Goal: Task Accomplishment & Management: Use online tool/utility

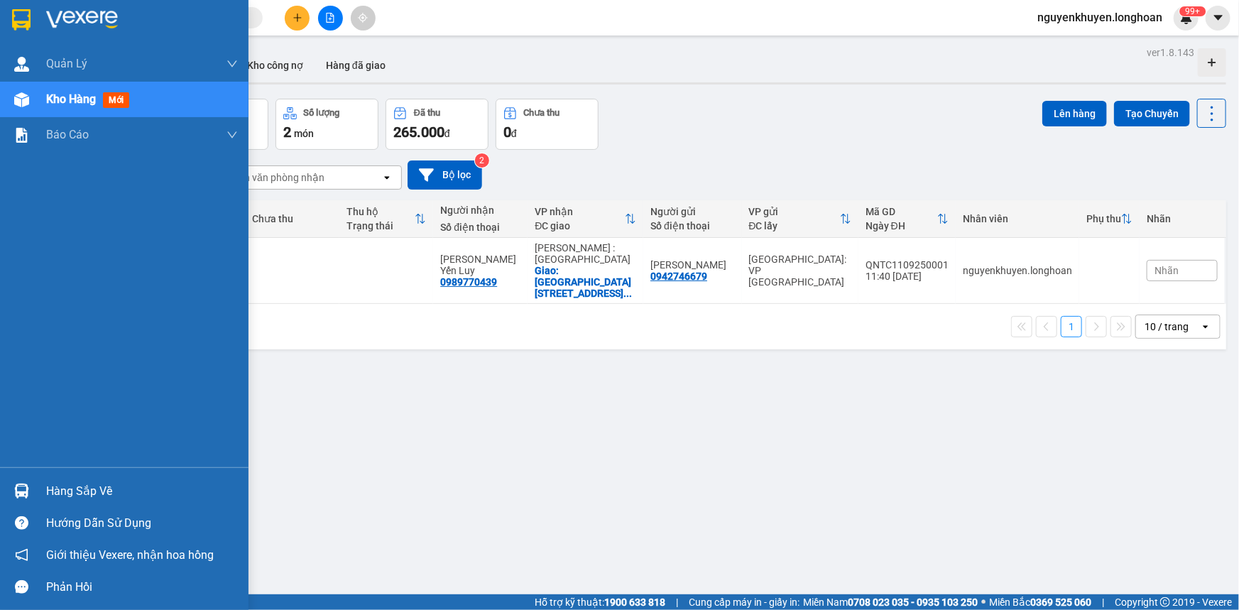
click at [77, 487] on div "Hàng sắp về" at bounding box center [142, 491] width 192 height 21
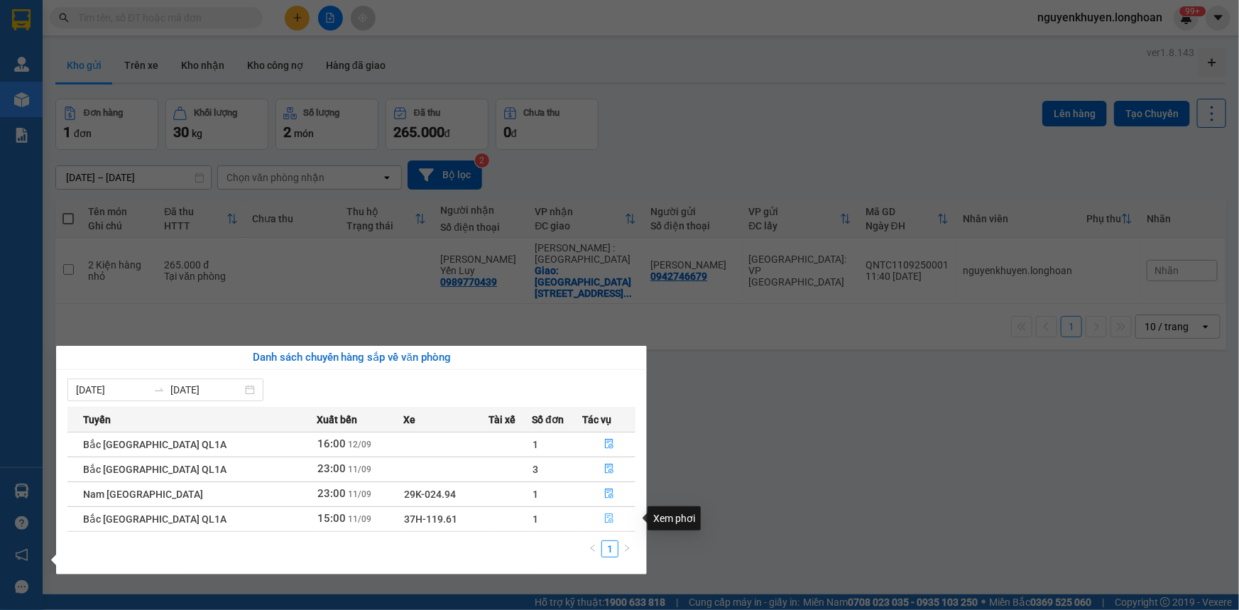
click at [605, 519] on icon "file-done" at bounding box center [609, 518] width 9 height 10
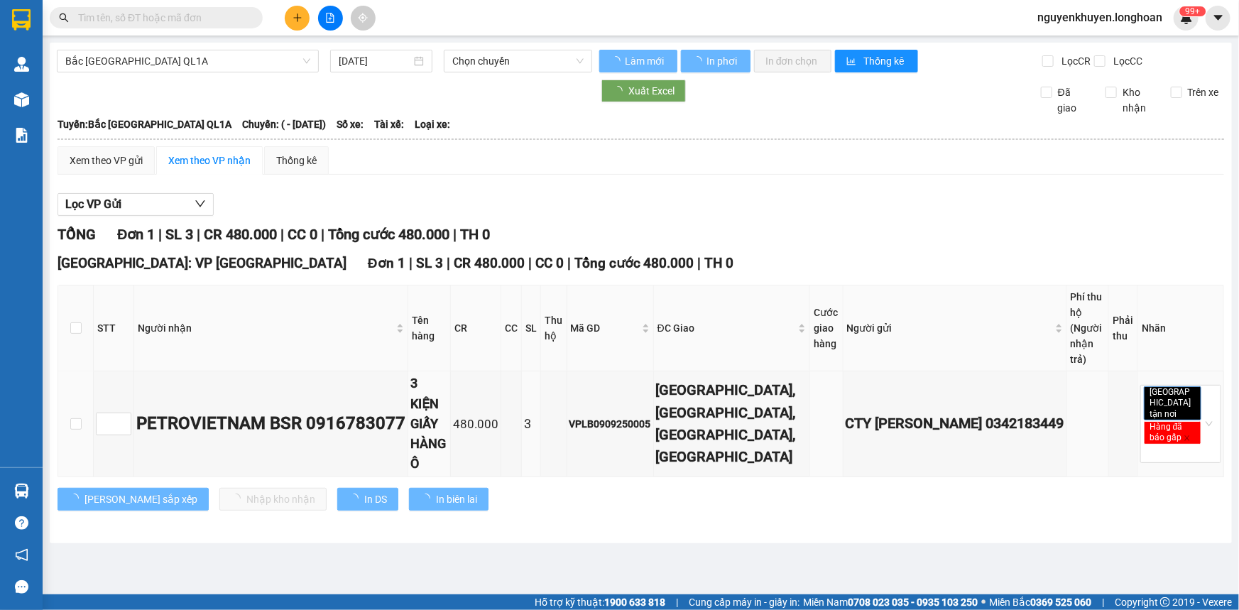
type input "[DATE]"
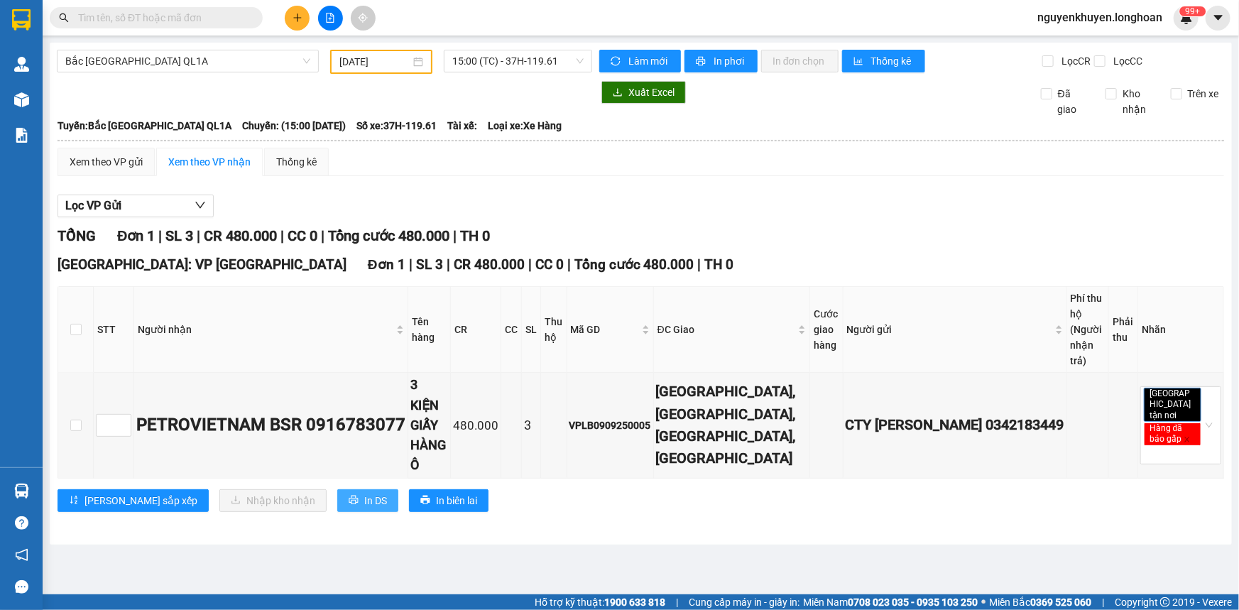
click at [364, 493] on span "In DS" at bounding box center [375, 501] width 23 height 16
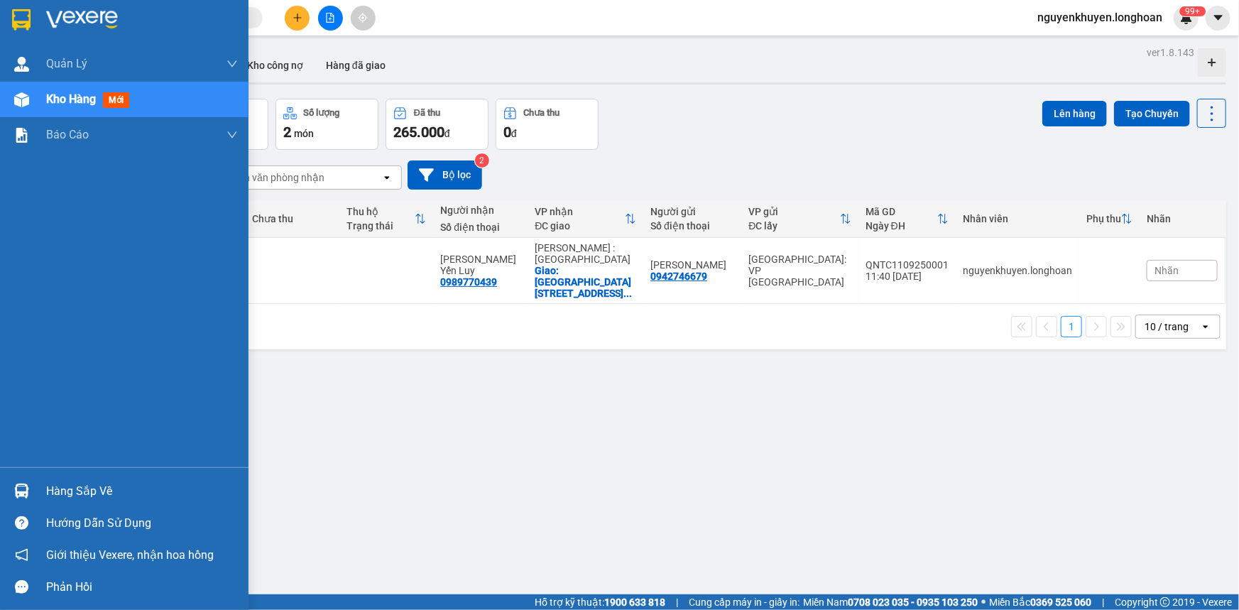
click at [75, 491] on div "Hàng sắp về" at bounding box center [142, 491] width 192 height 21
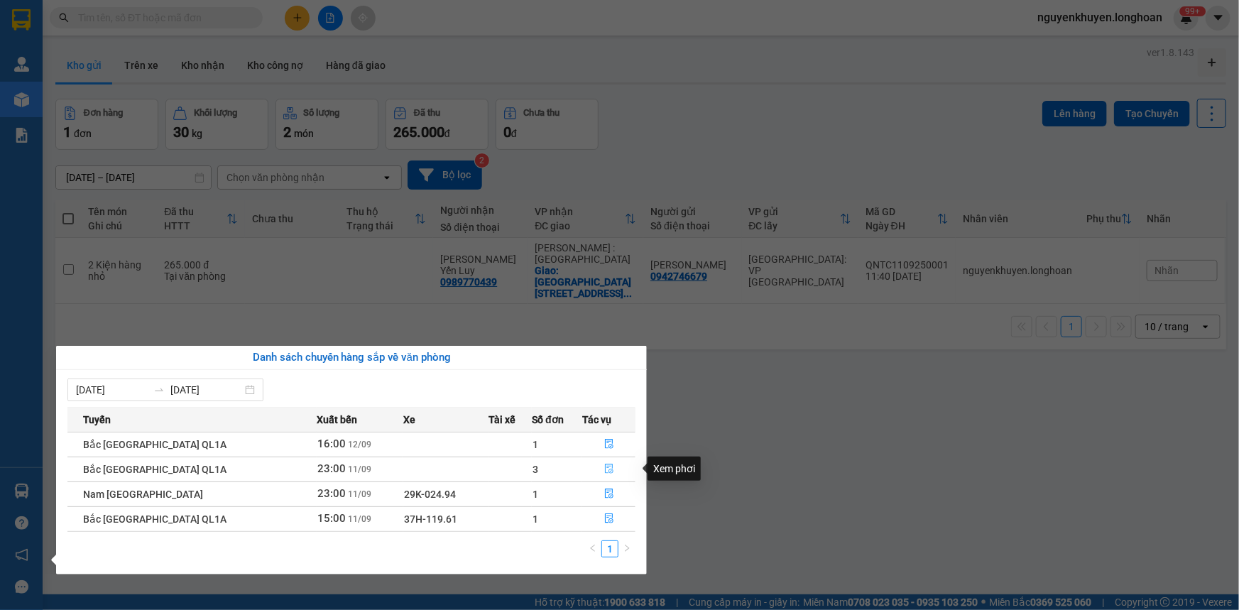
click at [605, 475] on button "button" at bounding box center [609, 469] width 52 height 23
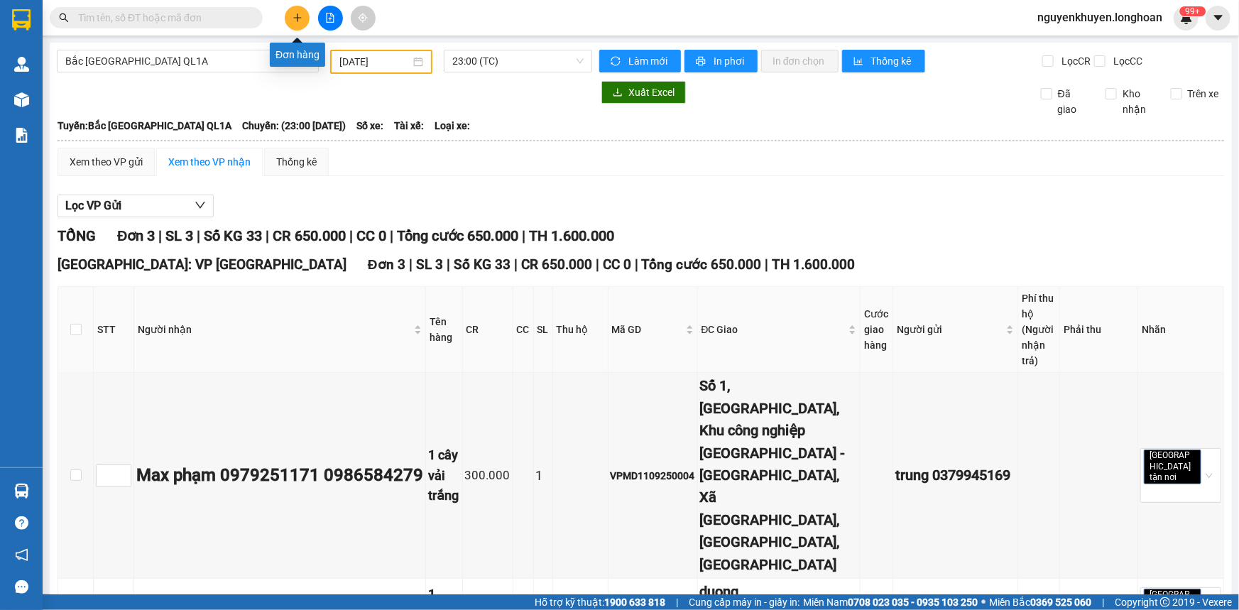
click at [290, 18] on button at bounding box center [297, 18] width 25 height 25
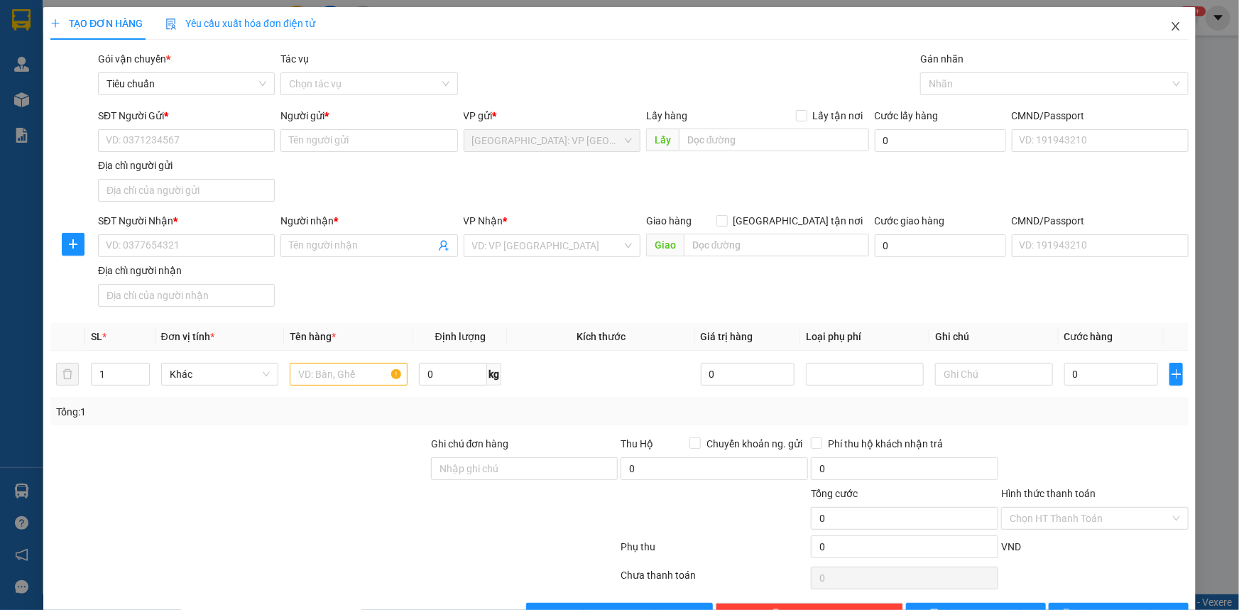
click at [1170, 31] on icon "close" at bounding box center [1175, 26] width 11 height 11
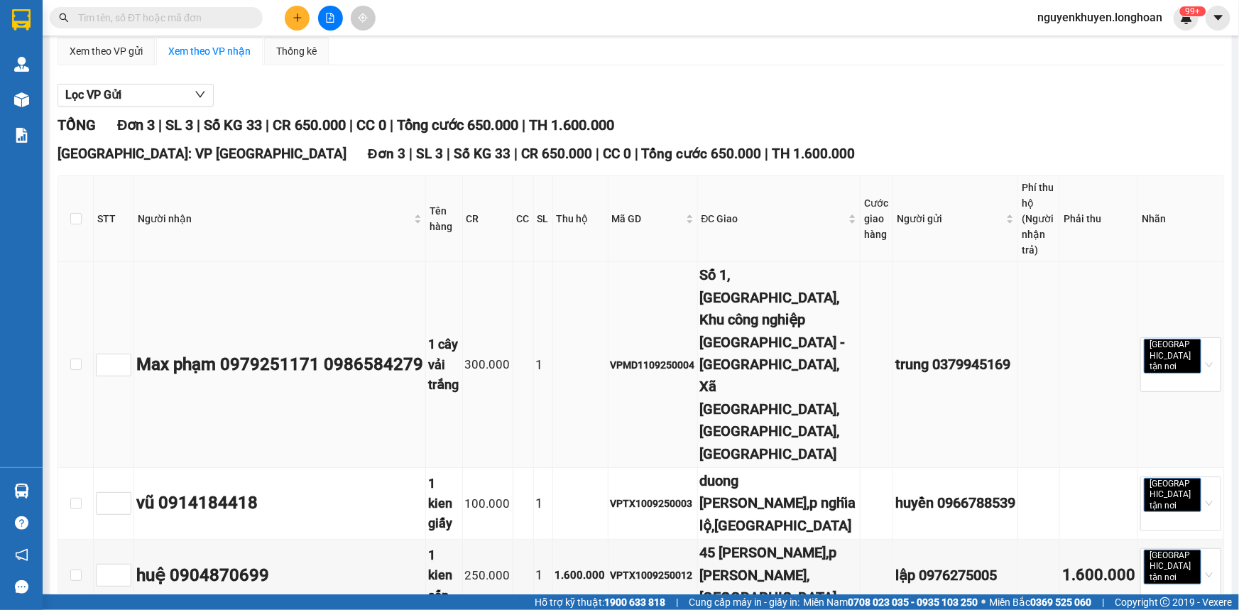
scroll to position [133, 0]
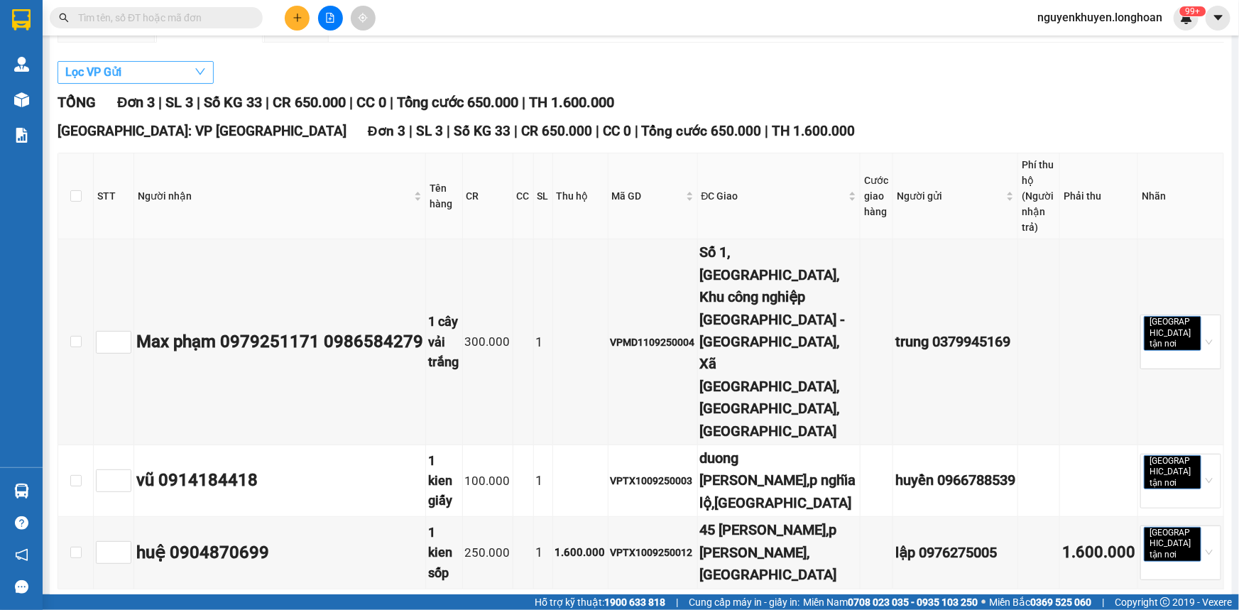
click at [196, 70] on icon "down" at bounding box center [200, 72] width 10 height 6
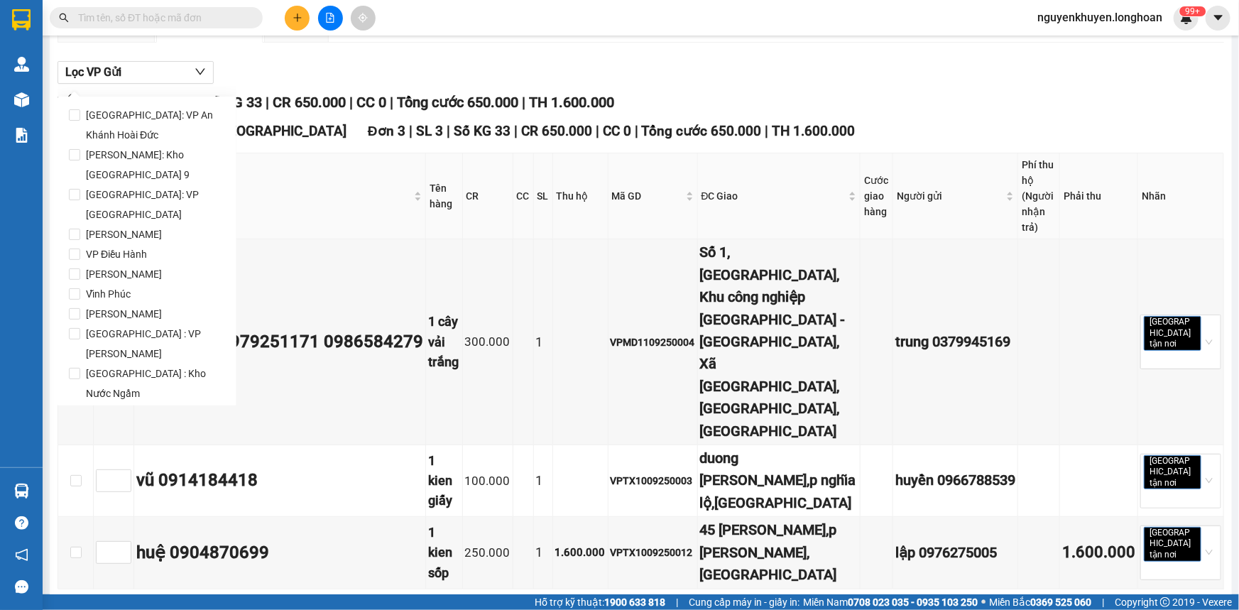
click at [336, 55] on div "Lọc VP Gửi TỔNG Đơn 3 | SL 3 | Số KG 33 | CR 650.000 | CC 0 | Tổng cước 650.00…" at bounding box center [640, 347] width 1166 height 586
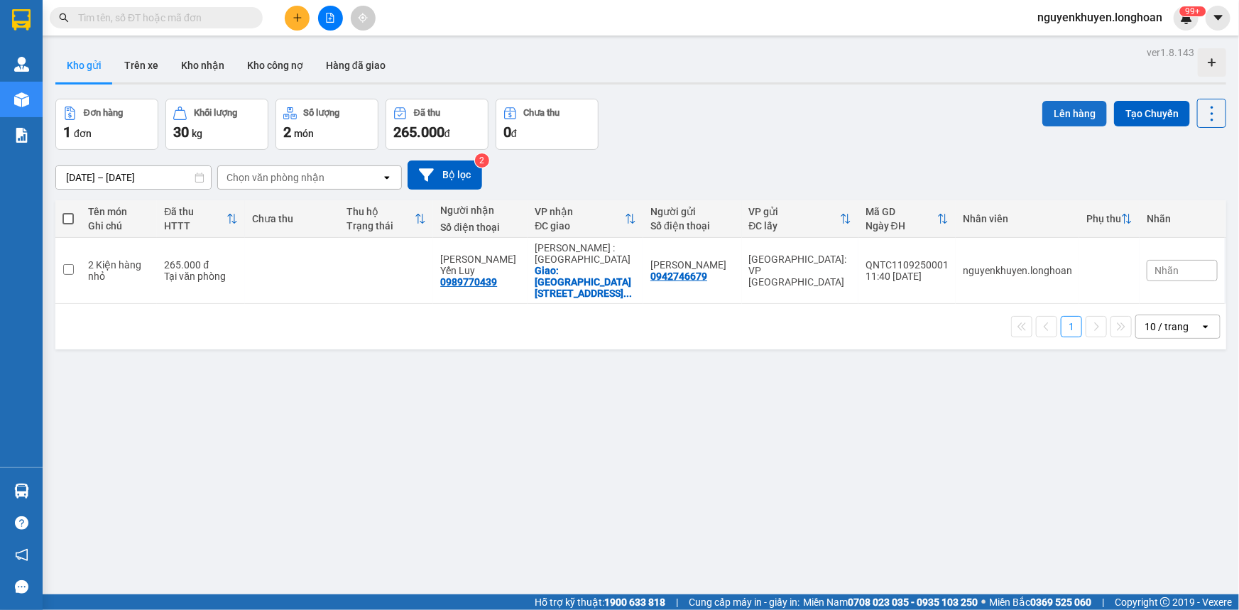
click at [1049, 113] on button "Lên hàng" at bounding box center [1074, 114] width 65 height 26
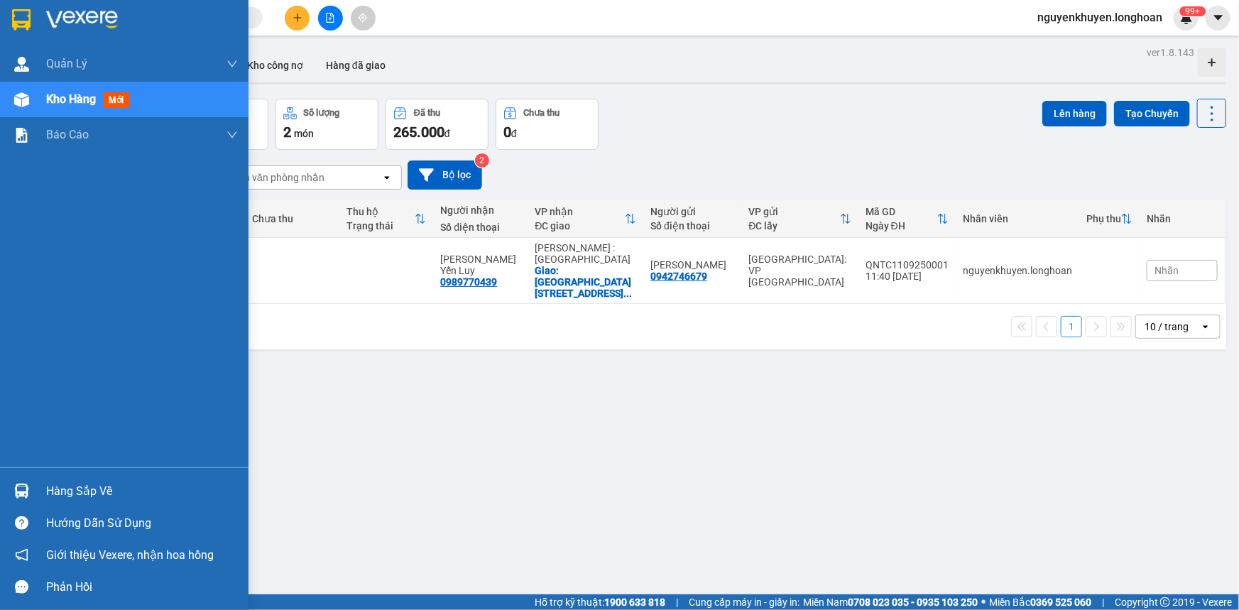
click at [97, 489] on div "Hàng sắp về" at bounding box center [142, 491] width 192 height 21
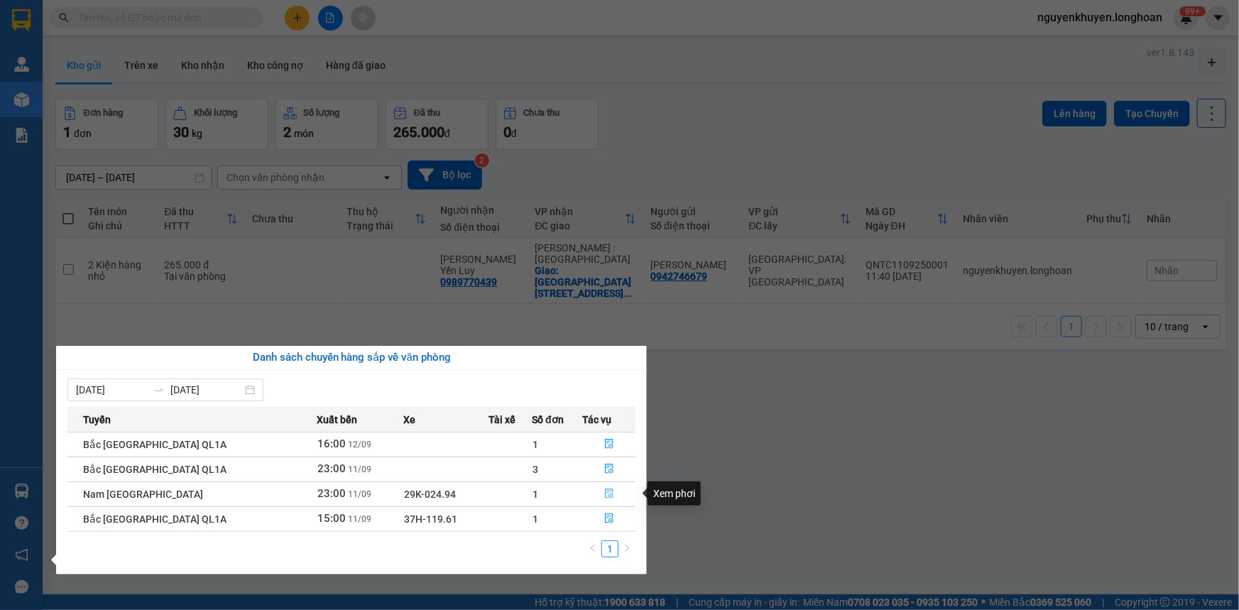
click at [605, 492] on icon "file-done" at bounding box center [609, 493] width 9 height 10
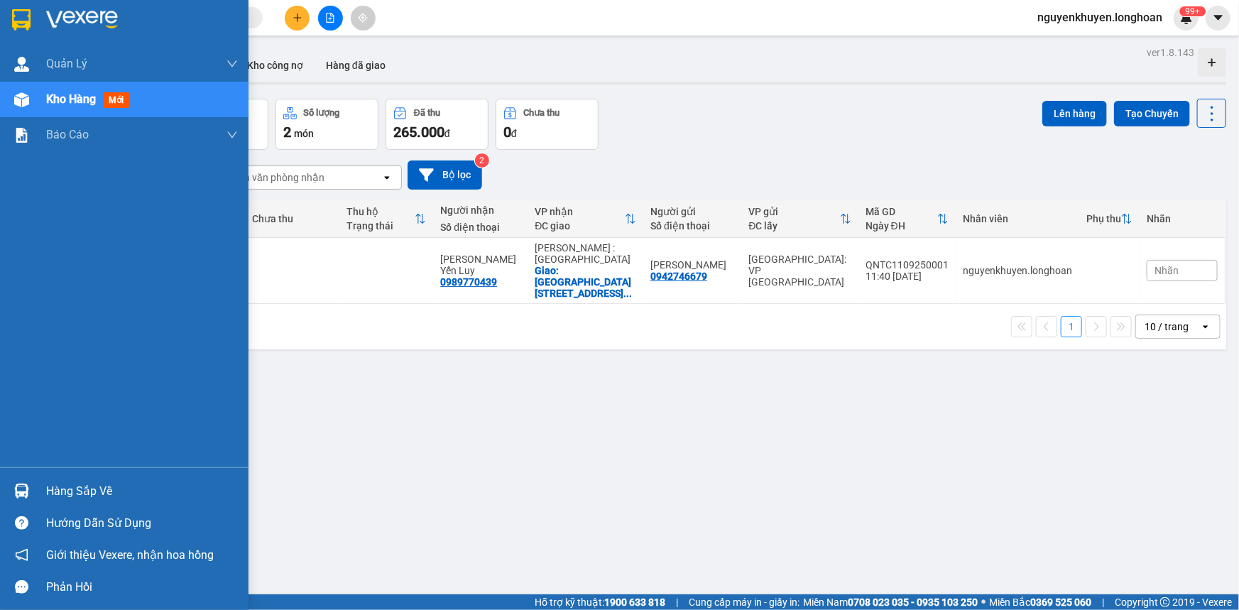
click at [94, 496] on div "Hàng sắp về" at bounding box center [142, 491] width 192 height 21
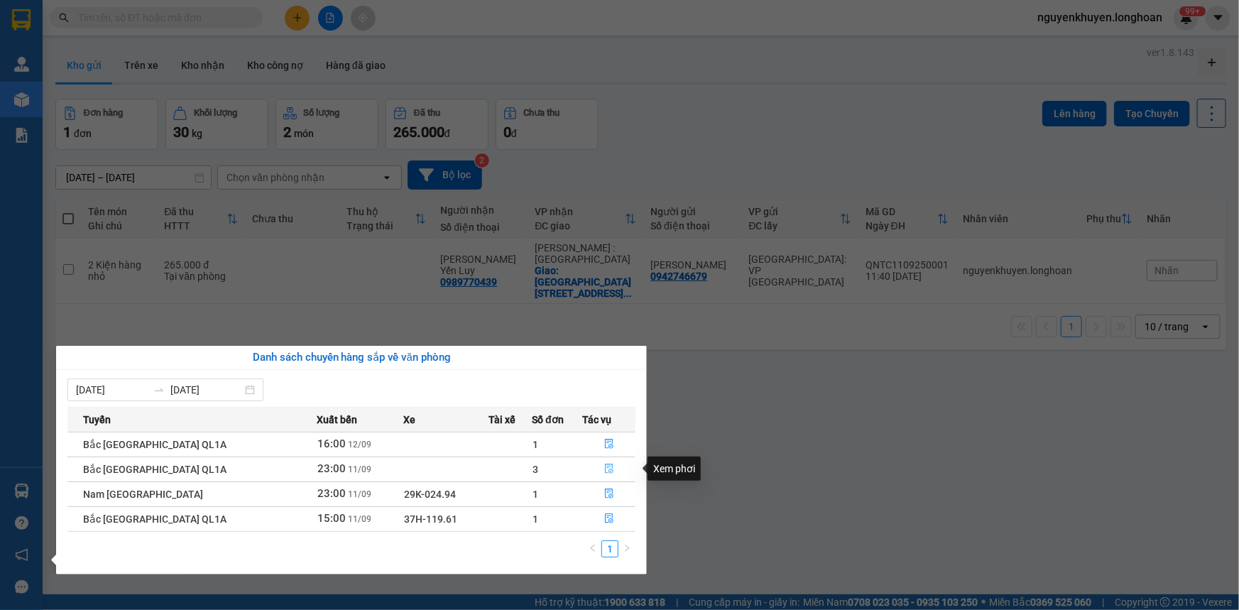
click at [604, 472] on icon "file-done" at bounding box center [609, 468] width 10 height 10
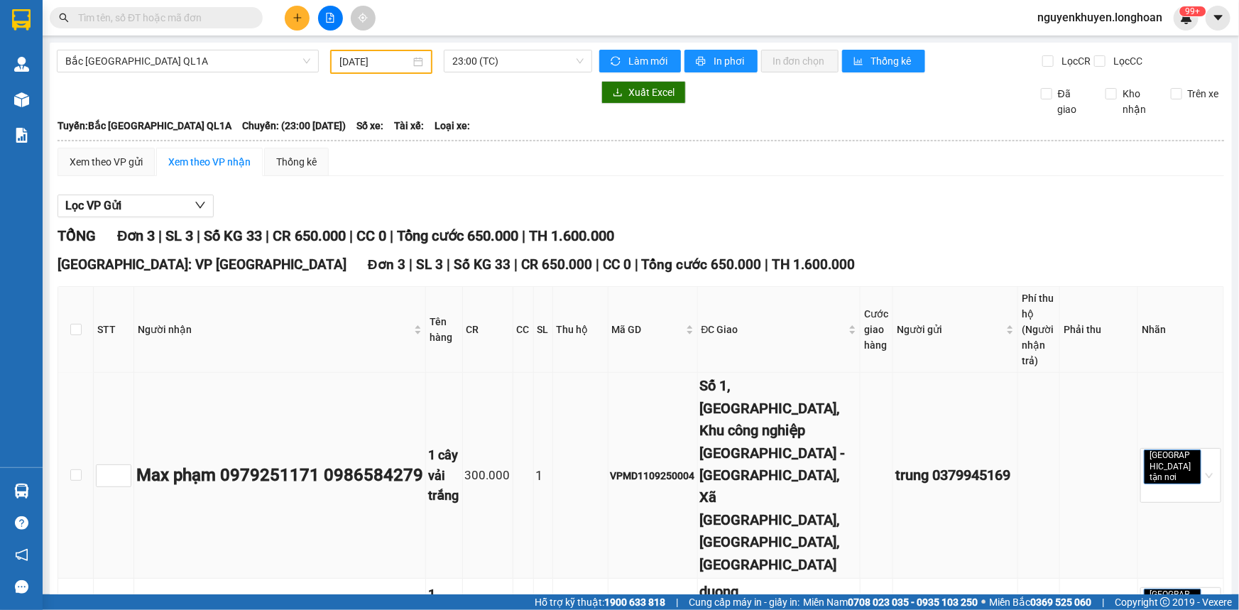
scroll to position [133, 0]
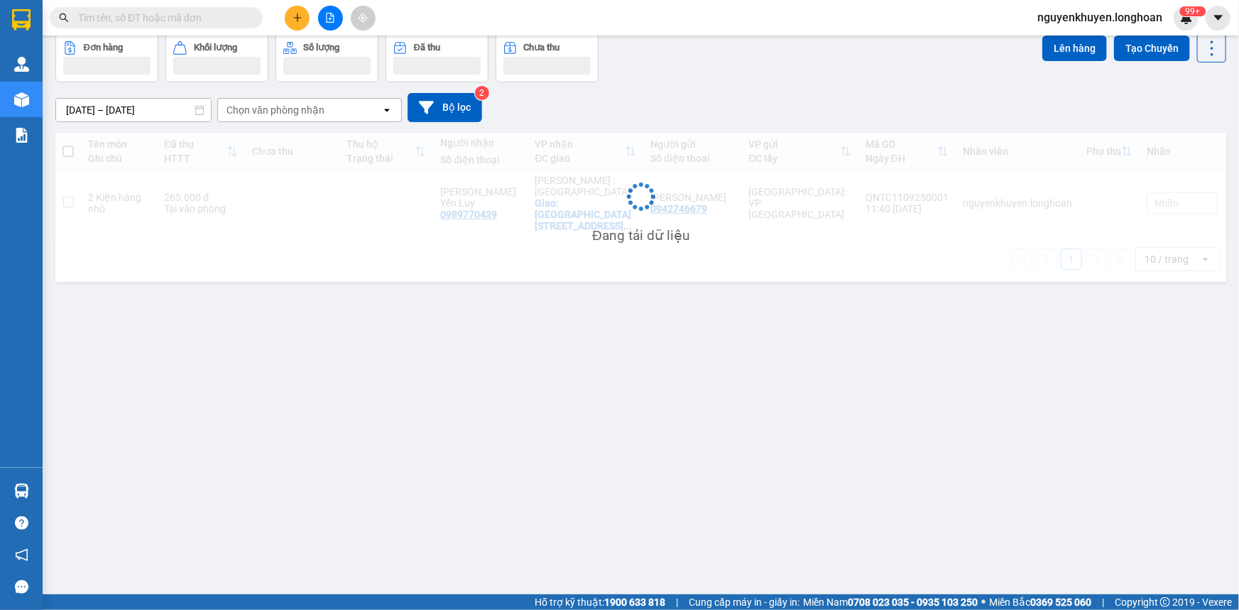
scroll to position [65, 0]
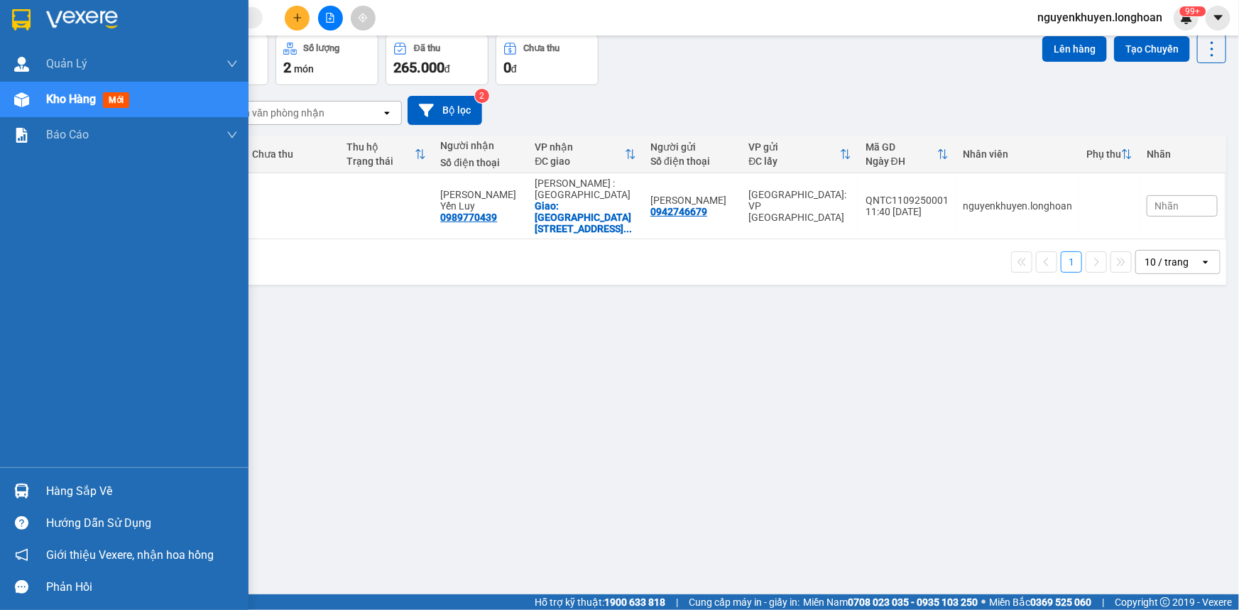
click at [69, 488] on div "Hàng sắp về" at bounding box center [142, 491] width 192 height 21
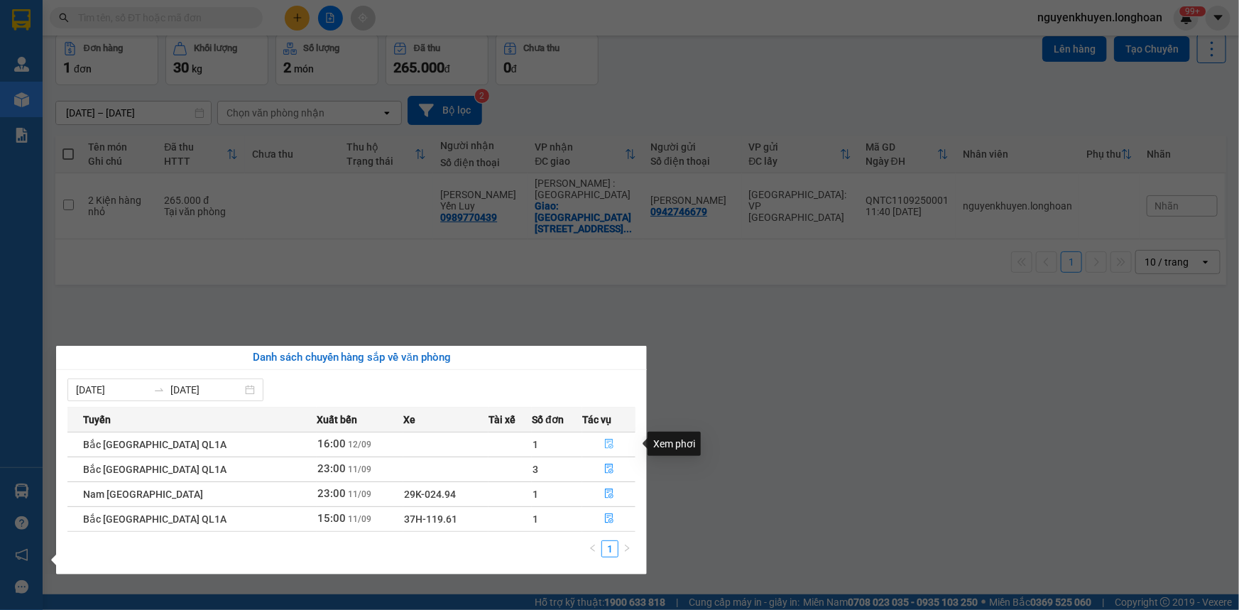
click at [604, 444] on icon "file-done" at bounding box center [609, 444] width 10 height 10
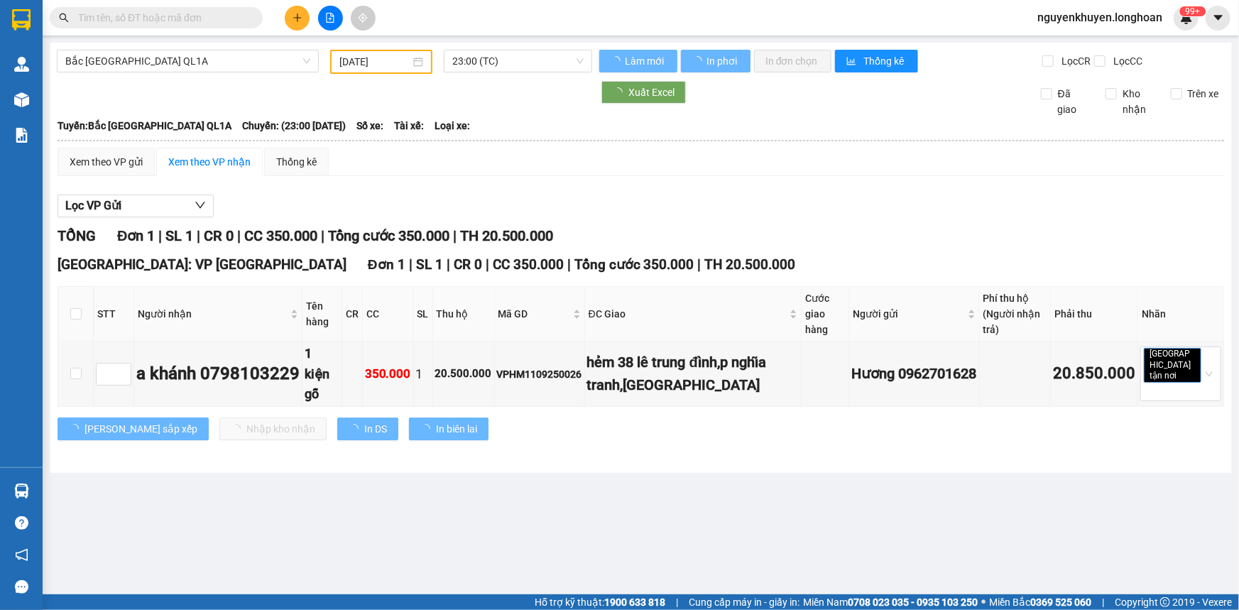
type input "[DATE]"
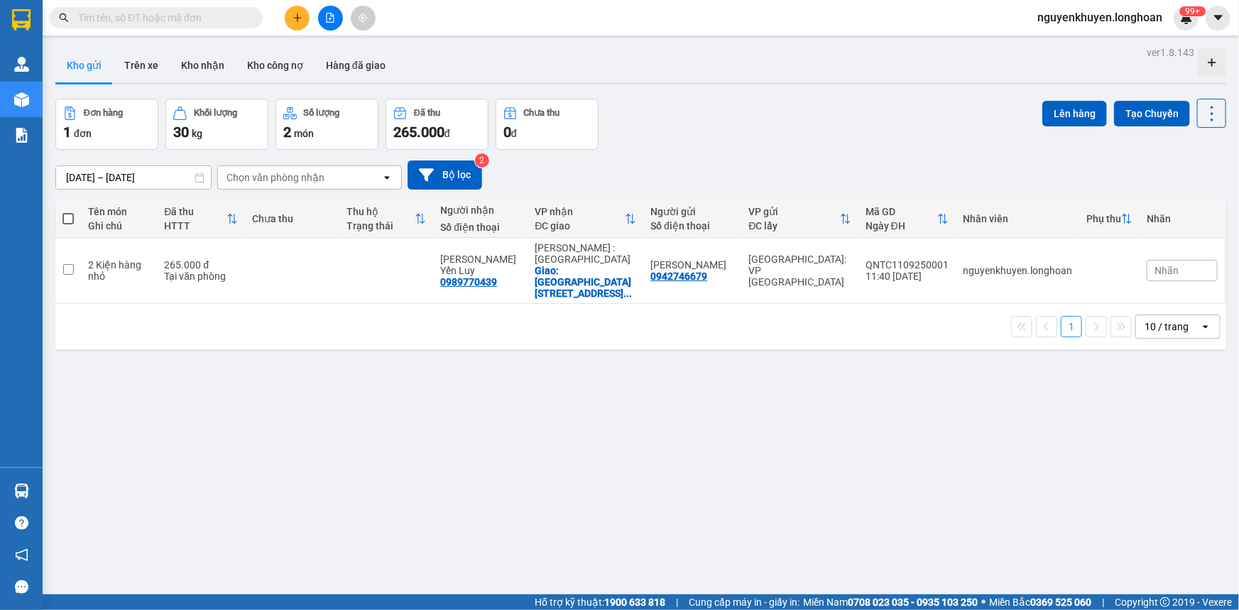
click at [64, 490] on div "ver 1.8.143 Kho gửi Trên xe Kho nhận Kho công nợ Hàng đã giao Đơn hàng 1 đơn Kh…" at bounding box center [641, 348] width 1182 height 610
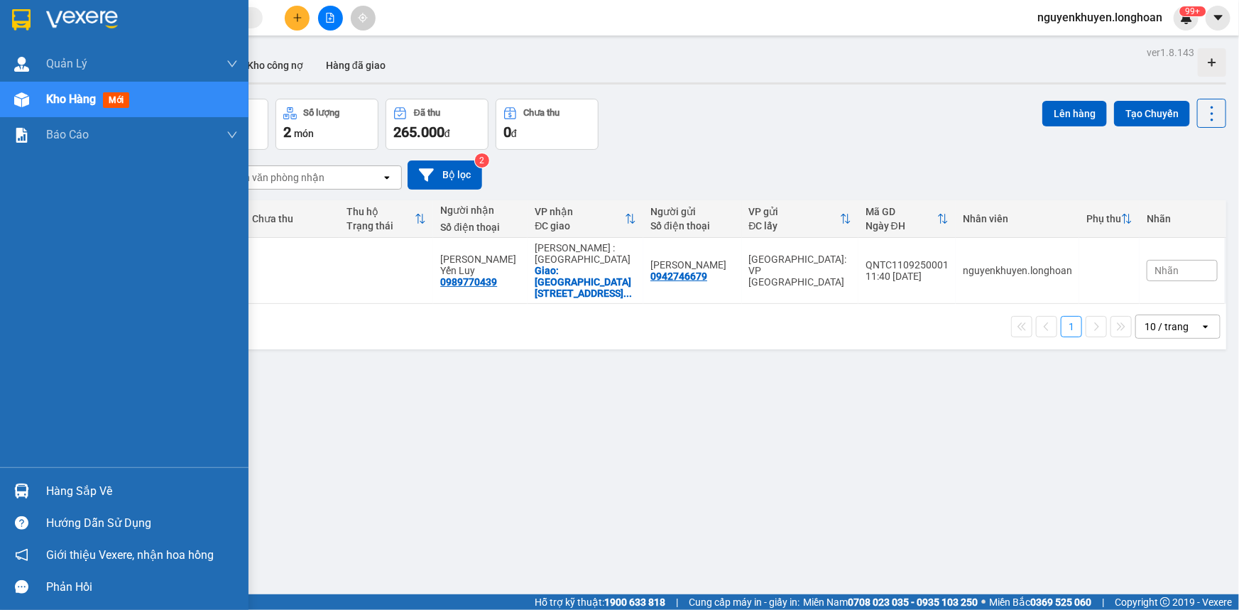
click at [63, 495] on div "Hàng sắp về" at bounding box center [142, 491] width 192 height 21
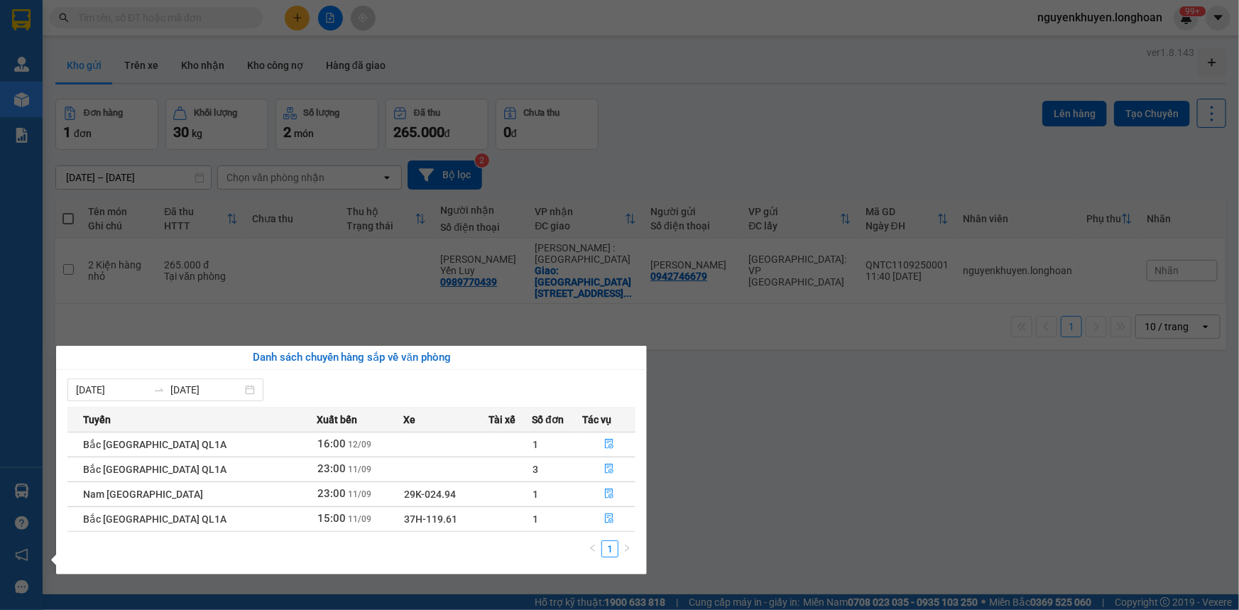
click at [869, 100] on section "Kết quả tìm kiếm ( 0 ) Bộ lọc No Data nguyenkhuyen.longhoan 99+ [PERSON_NAME] l…" at bounding box center [619, 305] width 1239 height 610
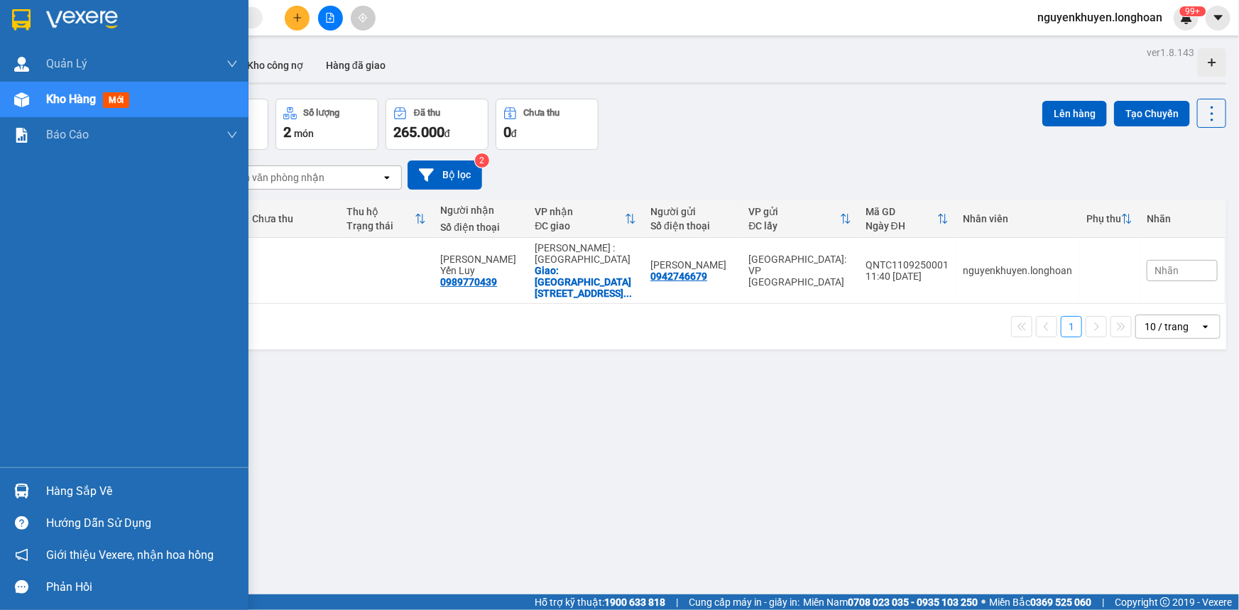
click at [112, 492] on div "Hàng sắp về" at bounding box center [142, 491] width 192 height 21
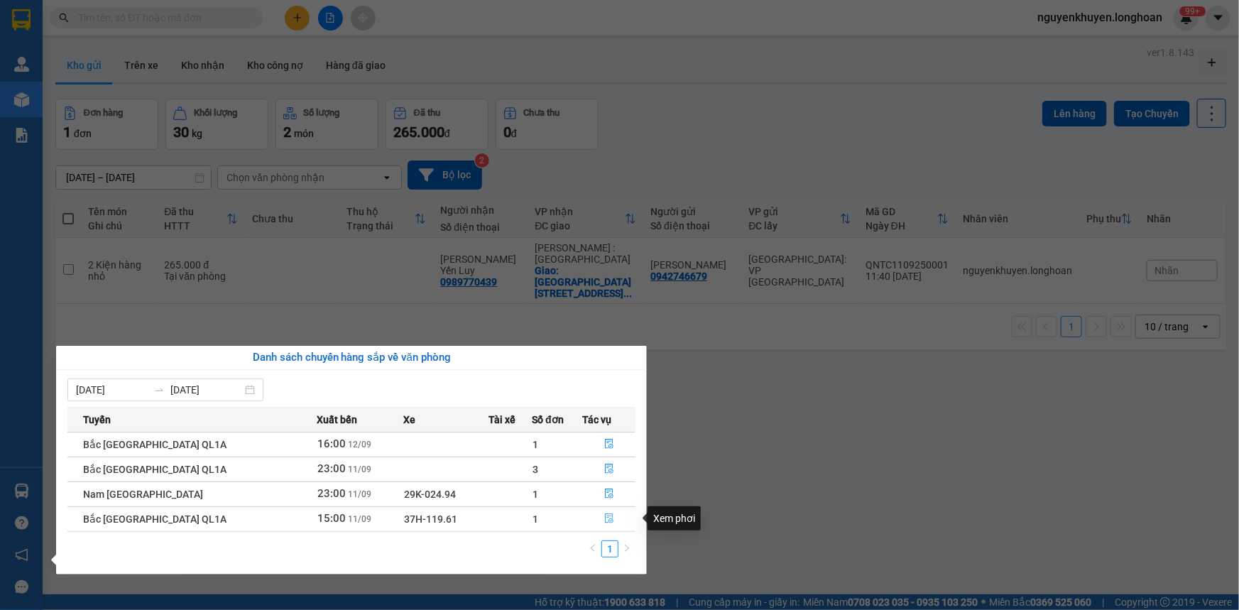
click at [607, 518] on icon "file-done" at bounding box center [609, 518] width 10 height 10
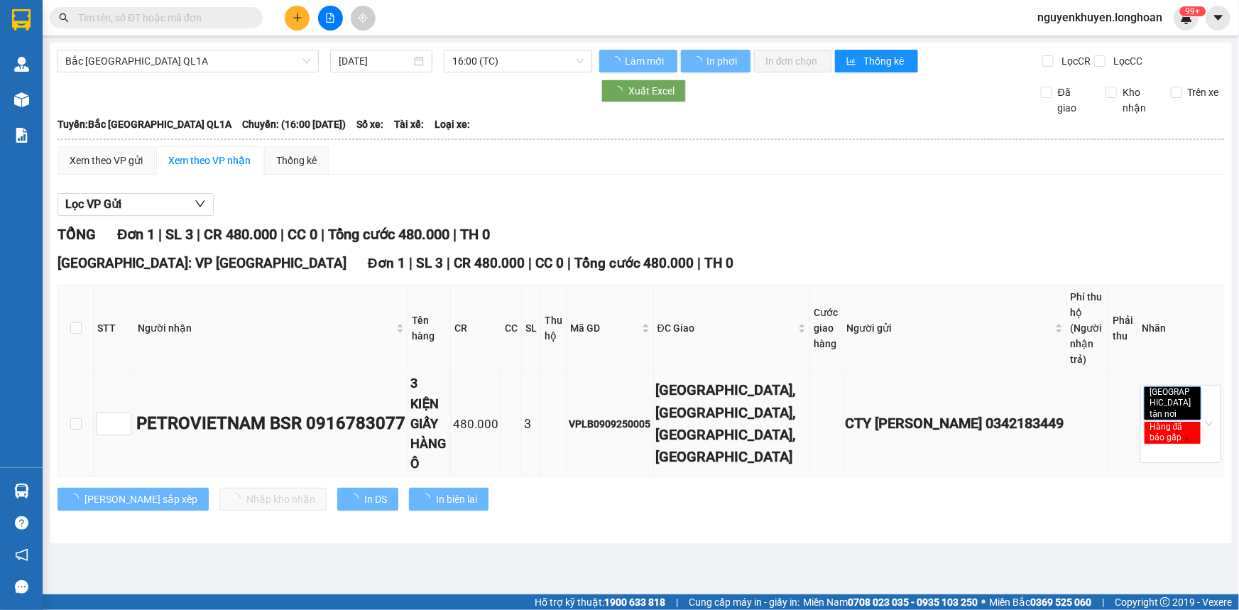
type input "[DATE]"
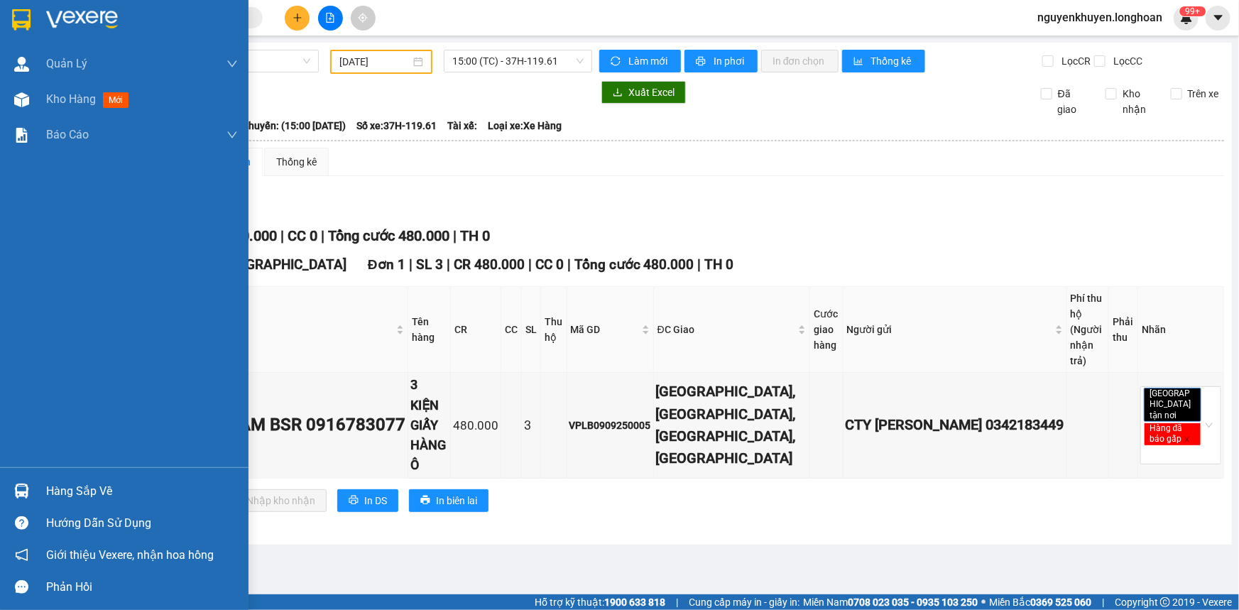
click at [79, 495] on div "Hàng sắp về" at bounding box center [142, 491] width 192 height 21
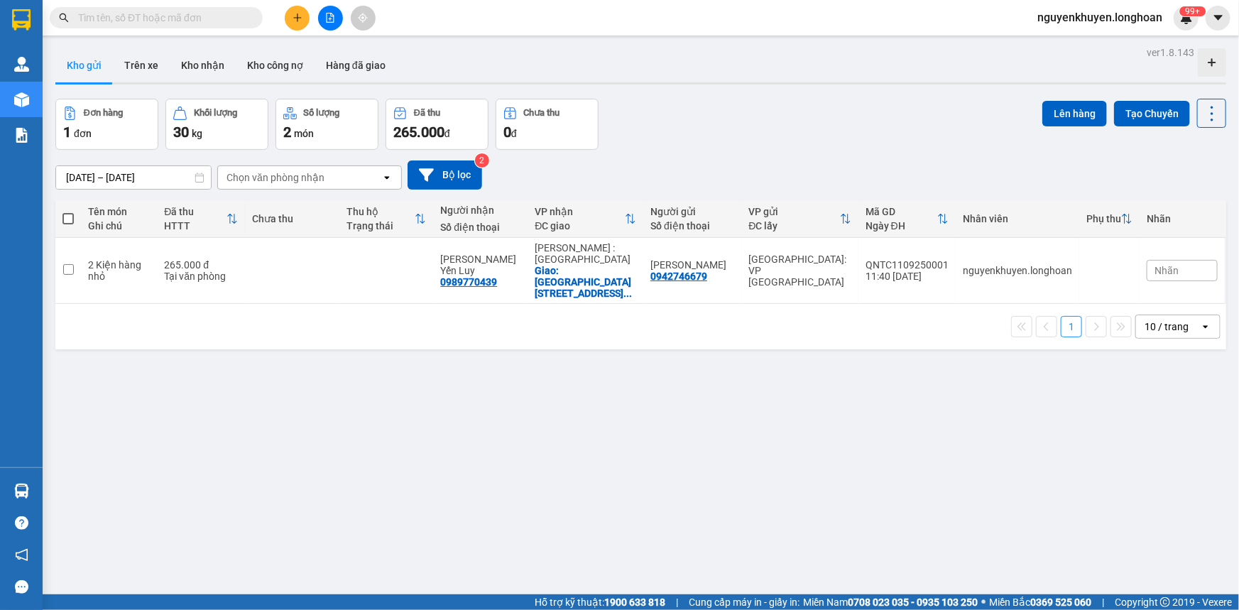
click at [843, 399] on section "Kết quả tìm kiếm ( 0 ) Bộ lọc No Data nguyenkhuyen.longhoan 99+ [PERSON_NAME] l…" at bounding box center [619, 305] width 1239 height 610
click at [65, 264] on input "checkbox" at bounding box center [68, 269] width 11 height 11
checkbox input "true"
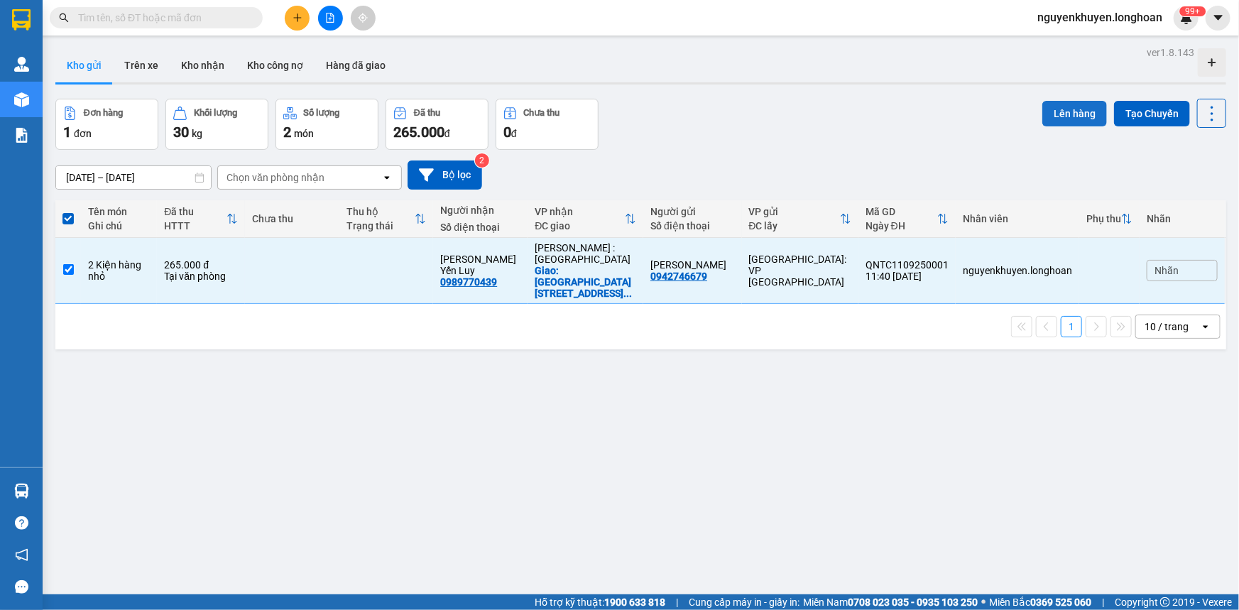
click at [1063, 115] on button "Lên hàng" at bounding box center [1074, 114] width 65 height 26
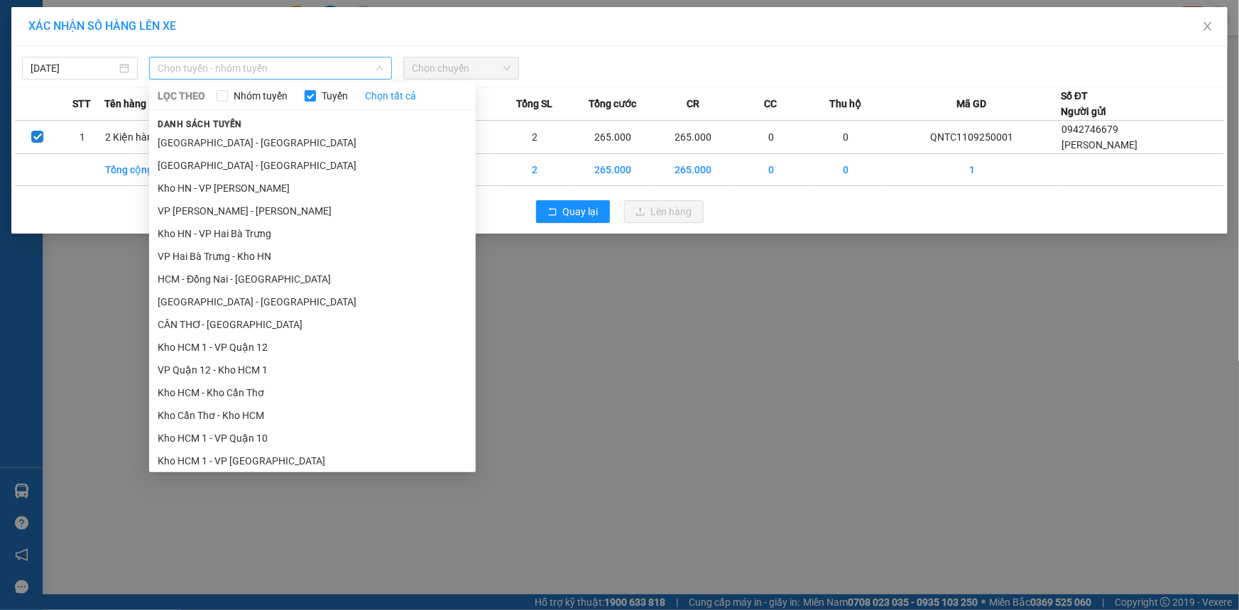
click at [333, 70] on span "Chọn tuyến - nhóm tuyến" at bounding box center [271, 67] width 226 height 21
click at [98, 65] on input "[DATE]" at bounding box center [74, 68] width 86 height 16
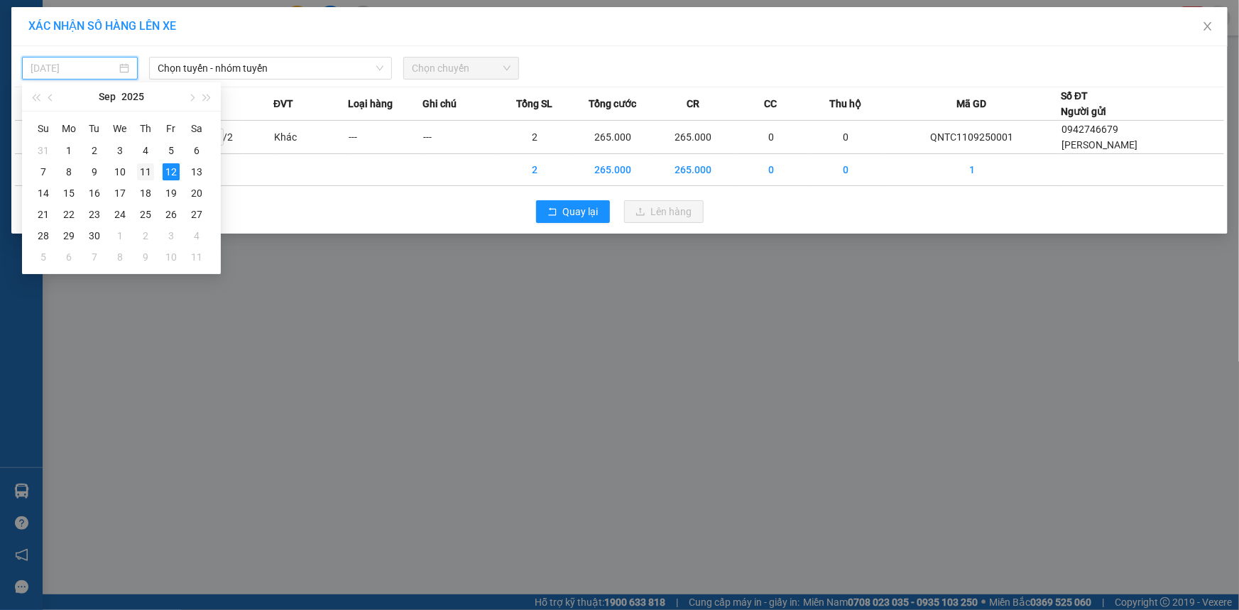
click at [146, 172] on div "11" at bounding box center [145, 171] width 17 height 17
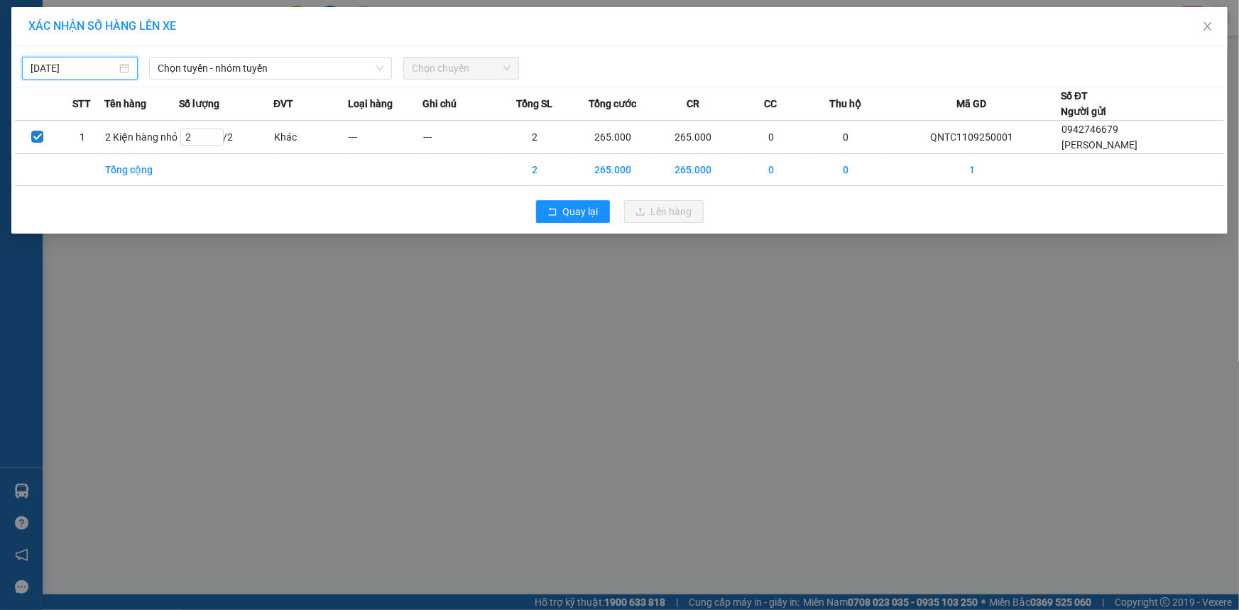
type input "[DATE]"
click at [260, 66] on span "Chọn tuyến - nhóm tuyến" at bounding box center [271, 67] width 226 height 21
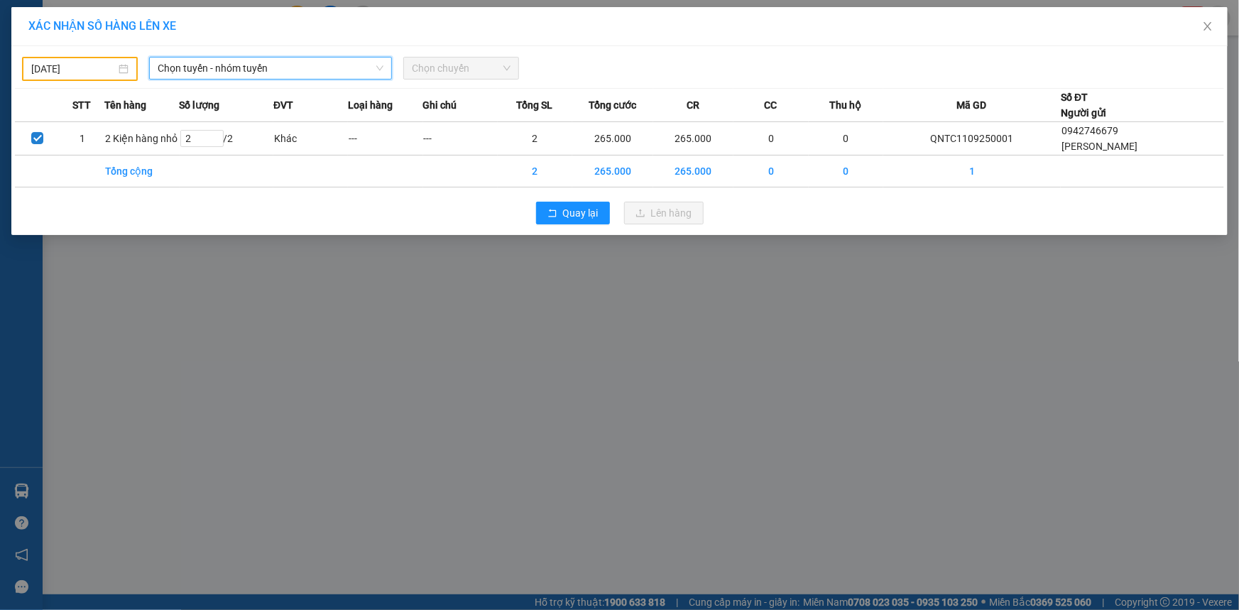
click at [314, 43] on div "XÁC NHẬN SỐ HÀNG LÊN XE" at bounding box center [619, 26] width 1216 height 39
click at [457, 72] on span "Chọn chuyến" at bounding box center [461, 67] width 99 height 21
click at [425, 68] on span "Chọn chuyến" at bounding box center [461, 67] width 99 height 21
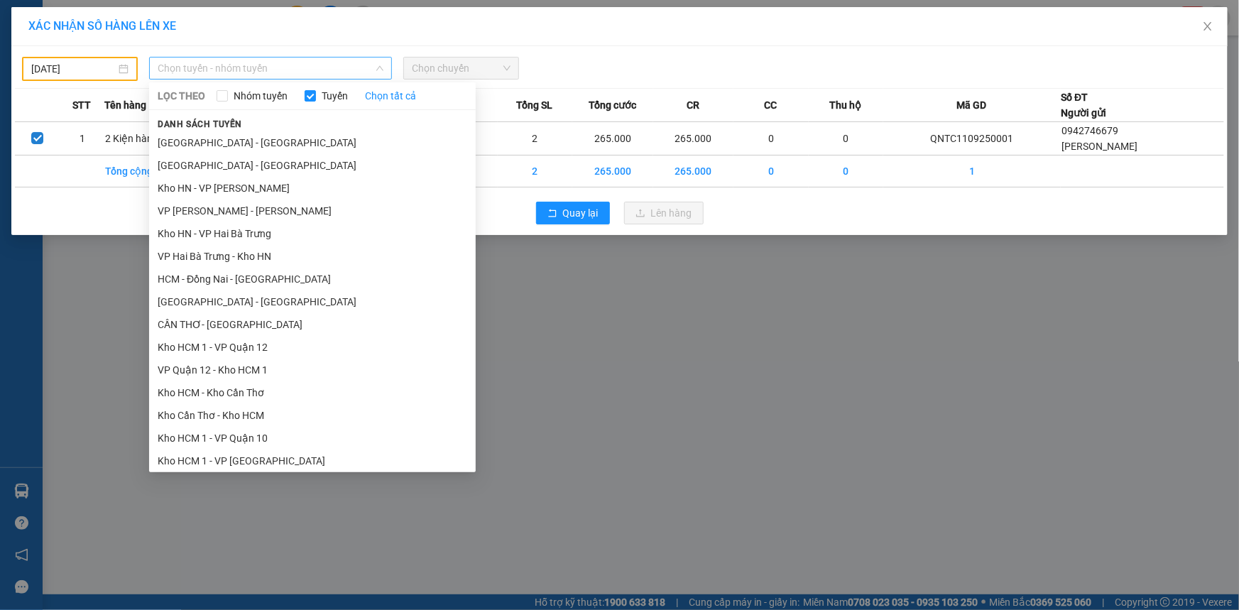
click at [323, 64] on span "Chọn tuyến - nhóm tuyến" at bounding box center [271, 67] width 226 height 21
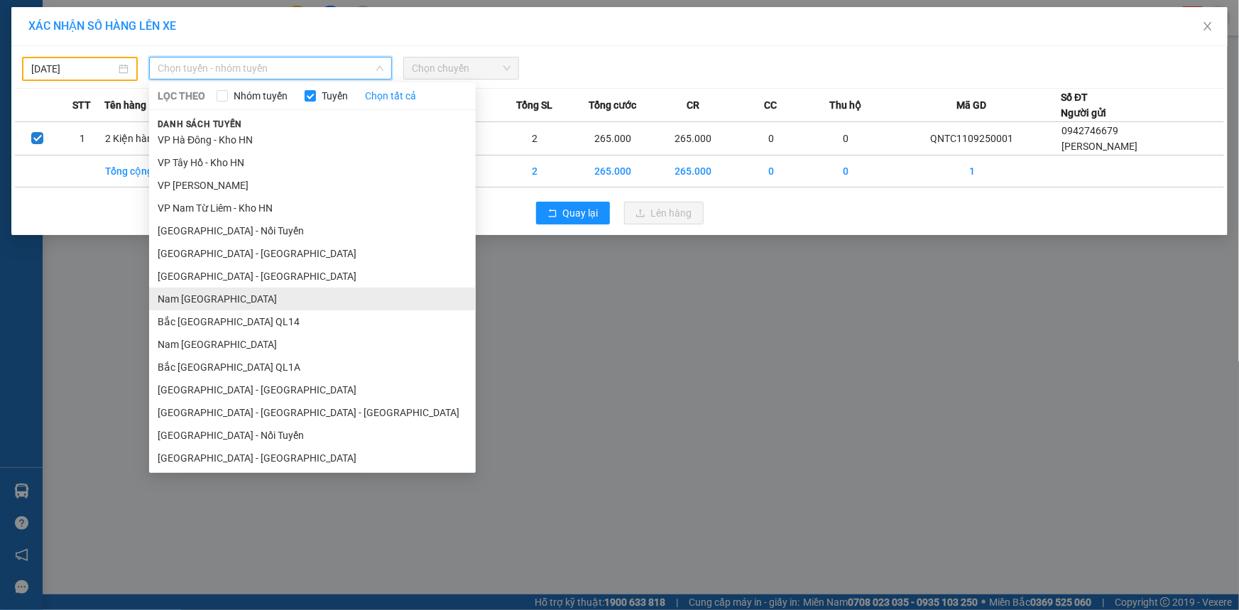
scroll to position [800, 0]
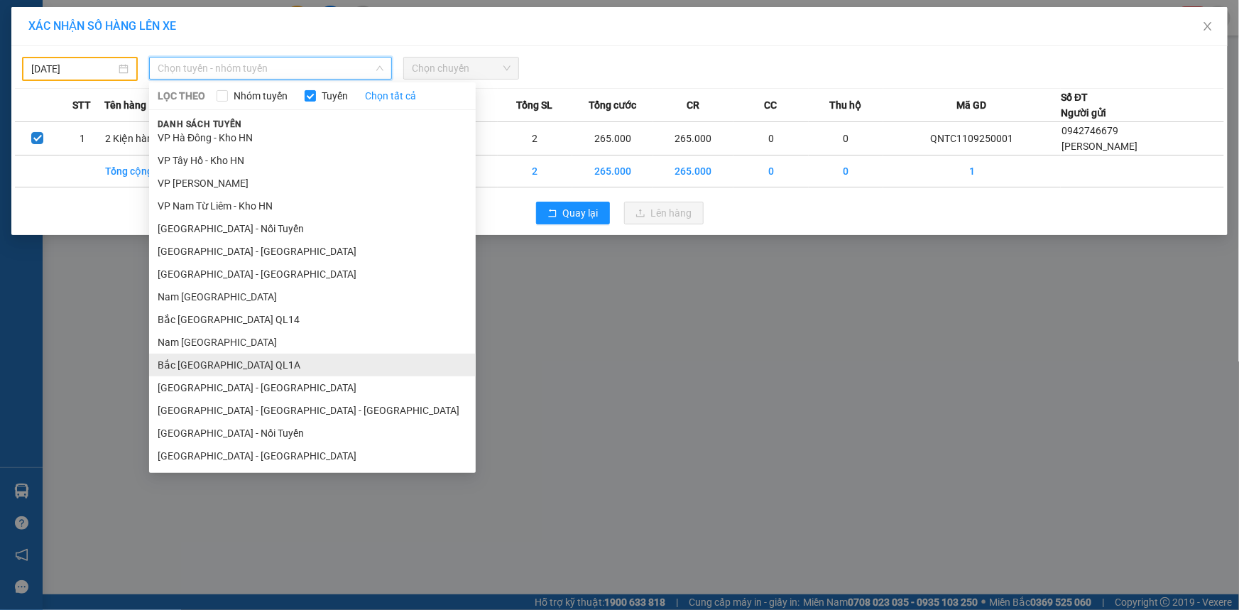
click at [198, 368] on li "Bắc [GEOGRAPHIC_DATA] QL1A" at bounding box center [312, 364] width 327 height 23
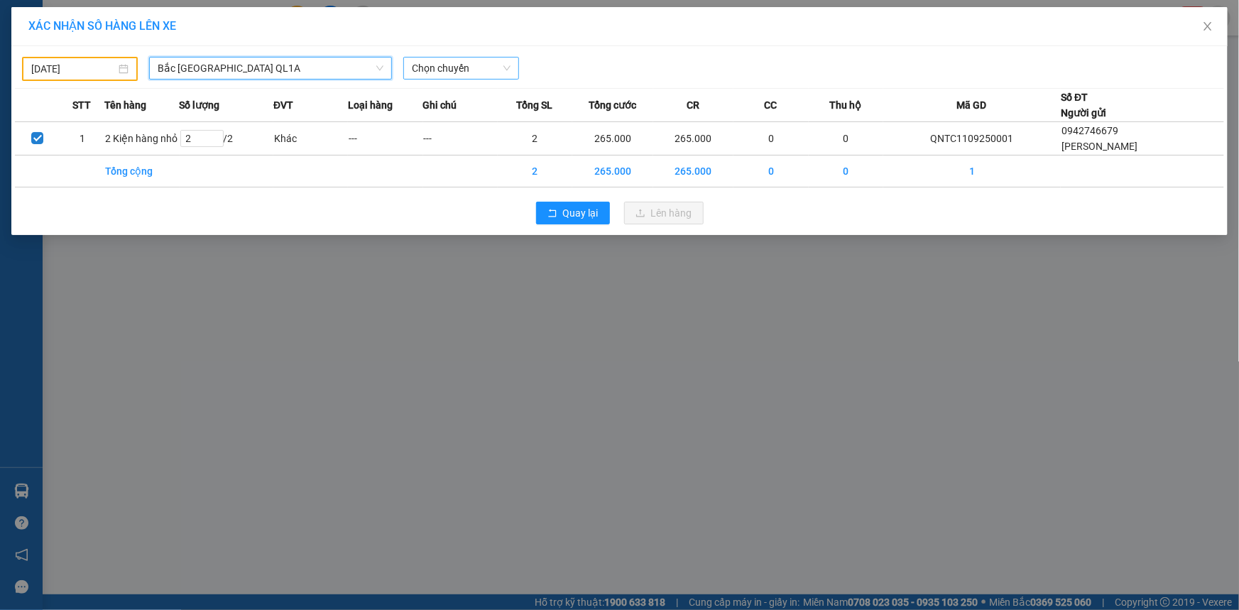
click at [477, 62] on span "Chọn chuyến" at bounding box center [461, 67] width 99 height 21
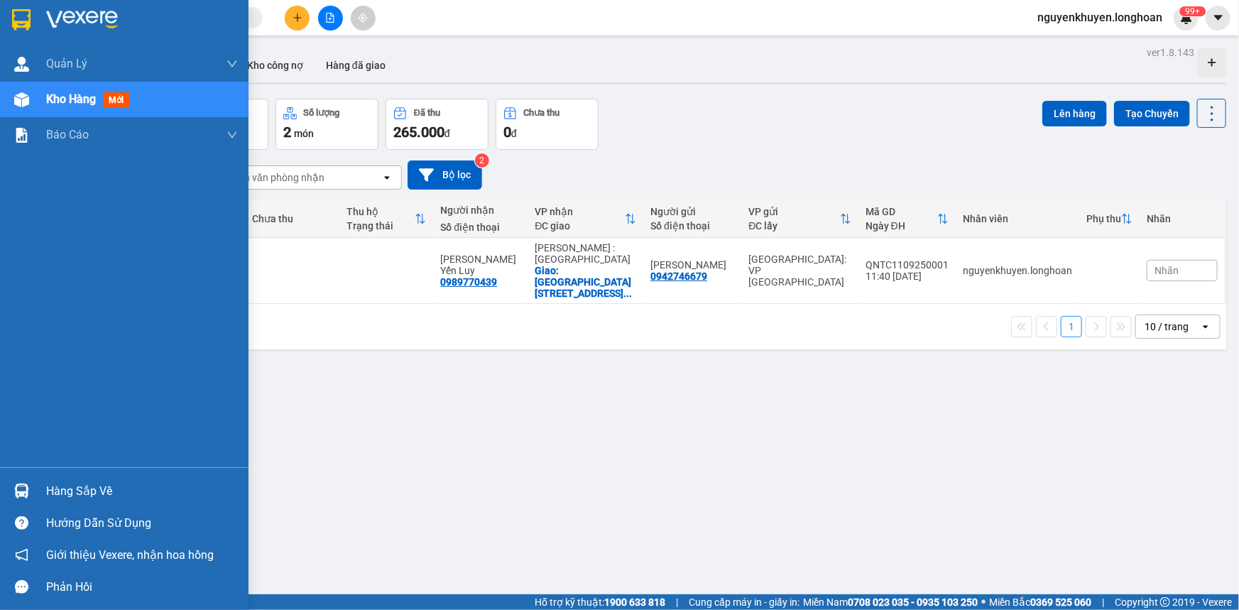
click at [72, 490] on div "Hàng sắp về" at bounding box center [142, 491] width 192 height 21
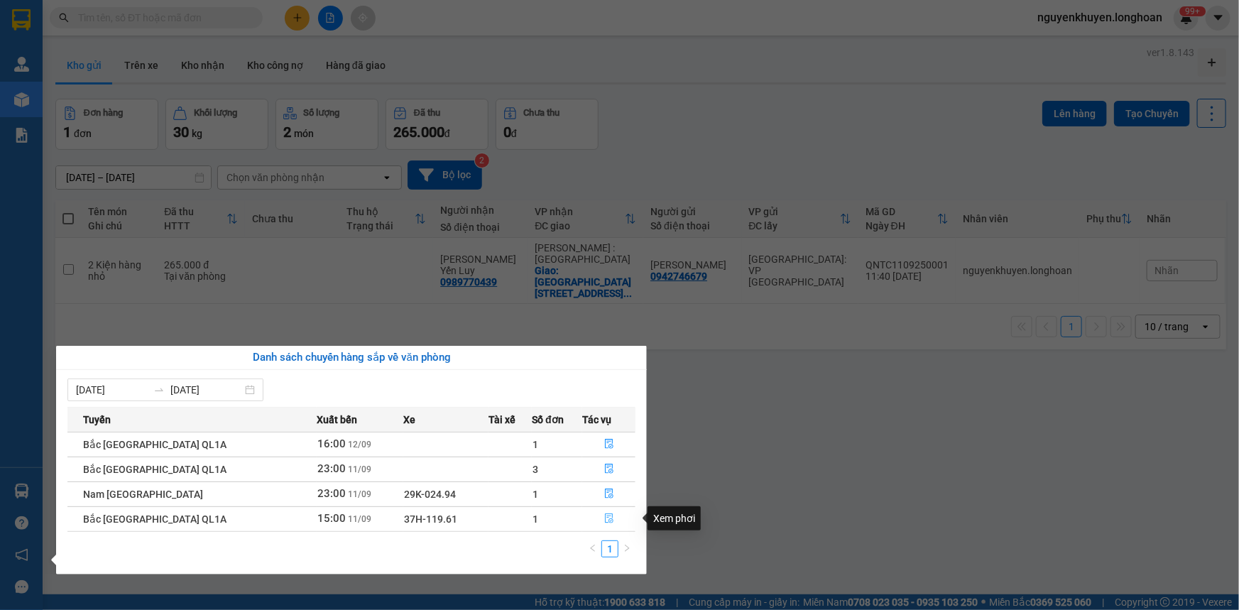
click at [604, 519] on icon "file-done" at bounding box center [609, 518] width 10 height 10
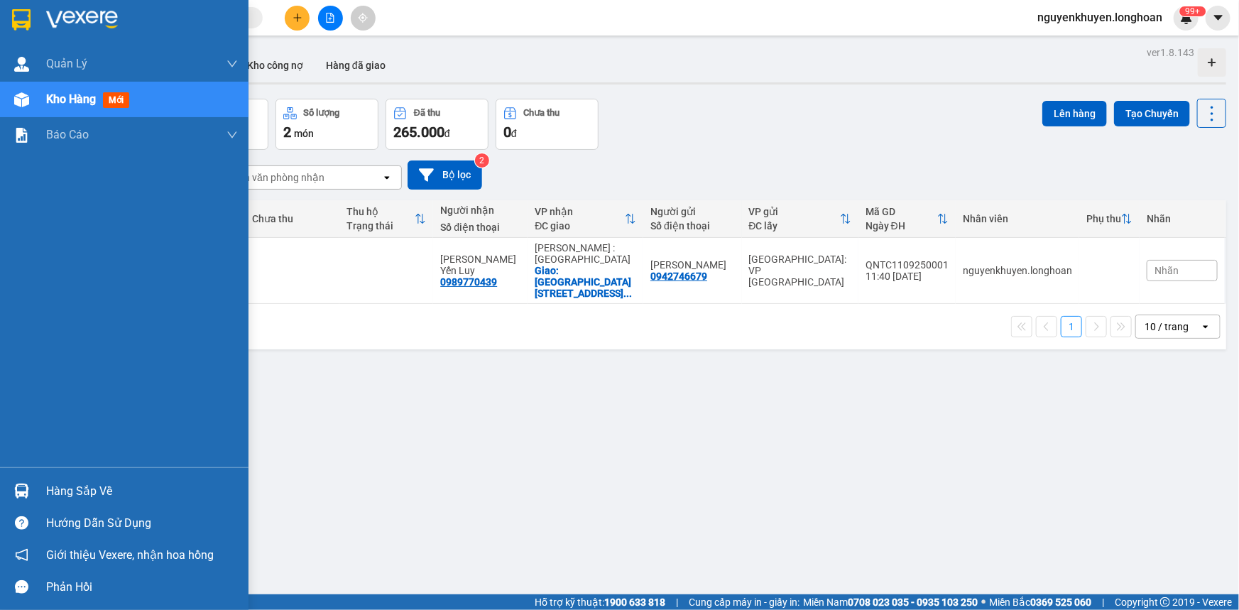
click at [64, 491] on div "Hàng sắp về" at bounding box center [142, 491] width 192 height 21
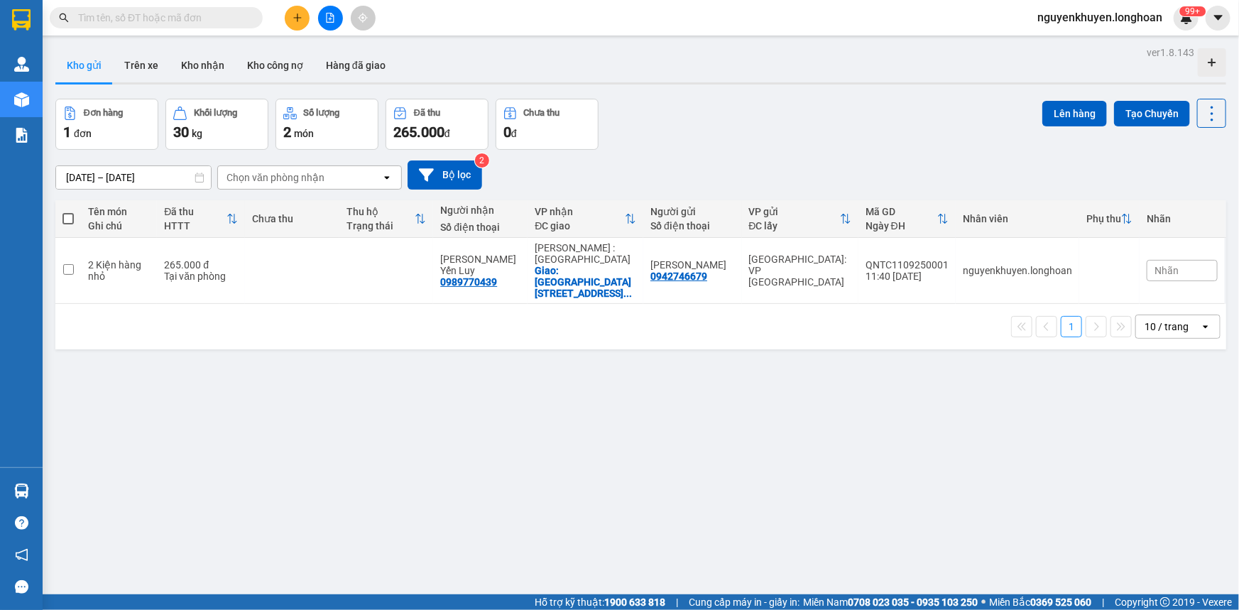
click at [774, 461] on section "Kết quả tìm kiếm ( 0 ) Bộ lọc No Data nguyenkhuyen.longhoan 99+ [PERSON_NAME] l…" at bounding box center [619, 305] width 1239 height 610
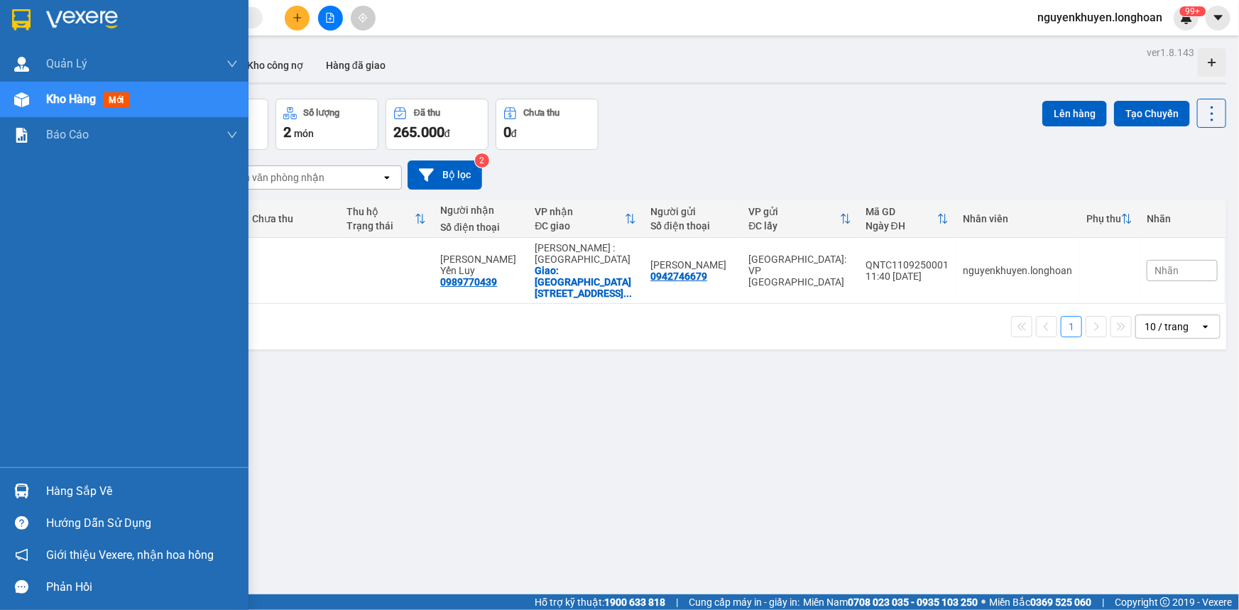
click at [23, 23] on img at bounding box center [21, 19] width 18 height 21
